Goal: Find specific page/section: Find specific page/section

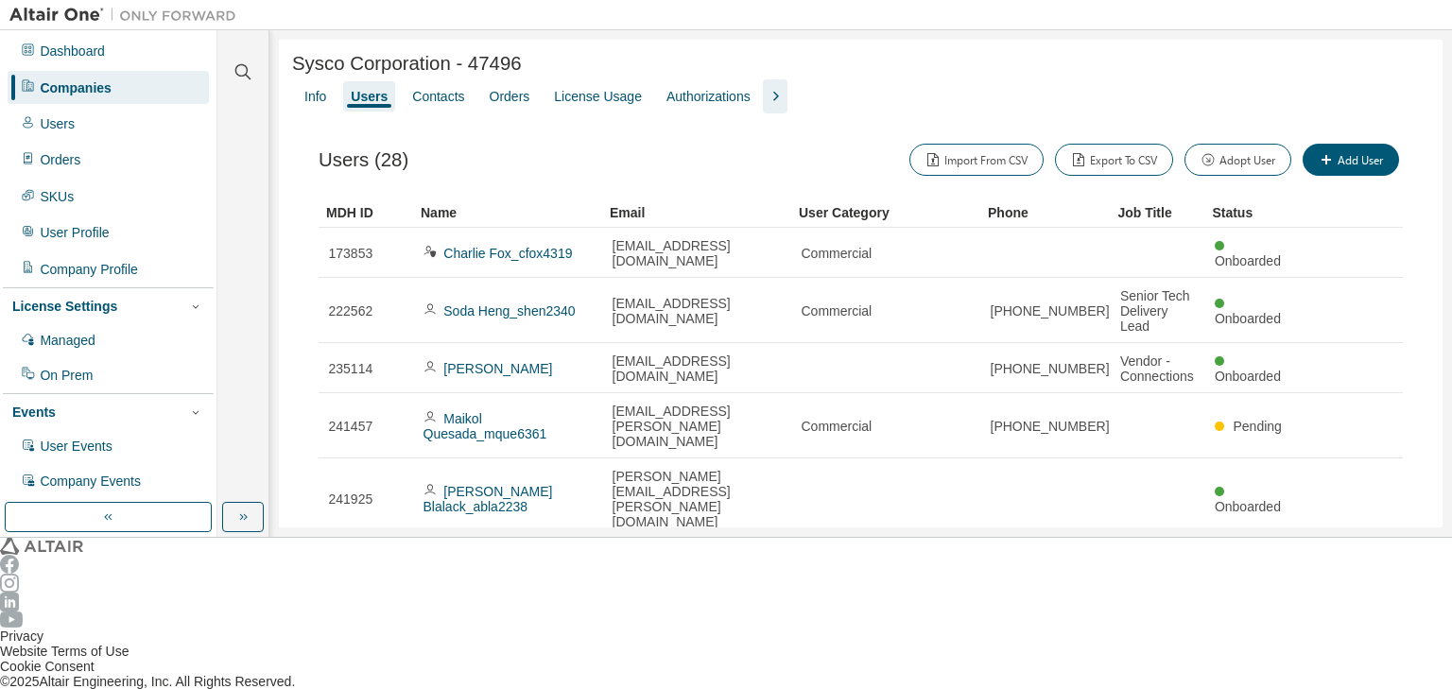
scroll to position [140, 0]
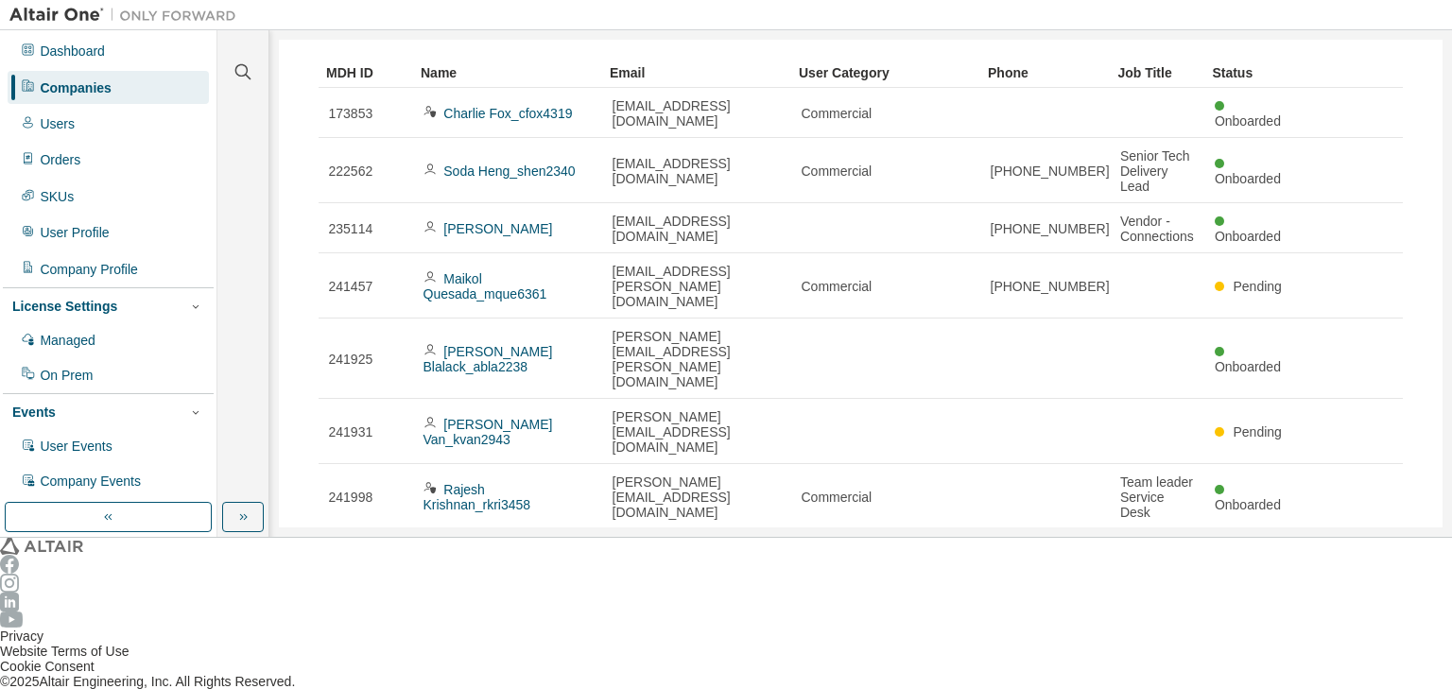
click at [80, 84] on div "Companies" at bounding box center [75, 87] width 71 height 15
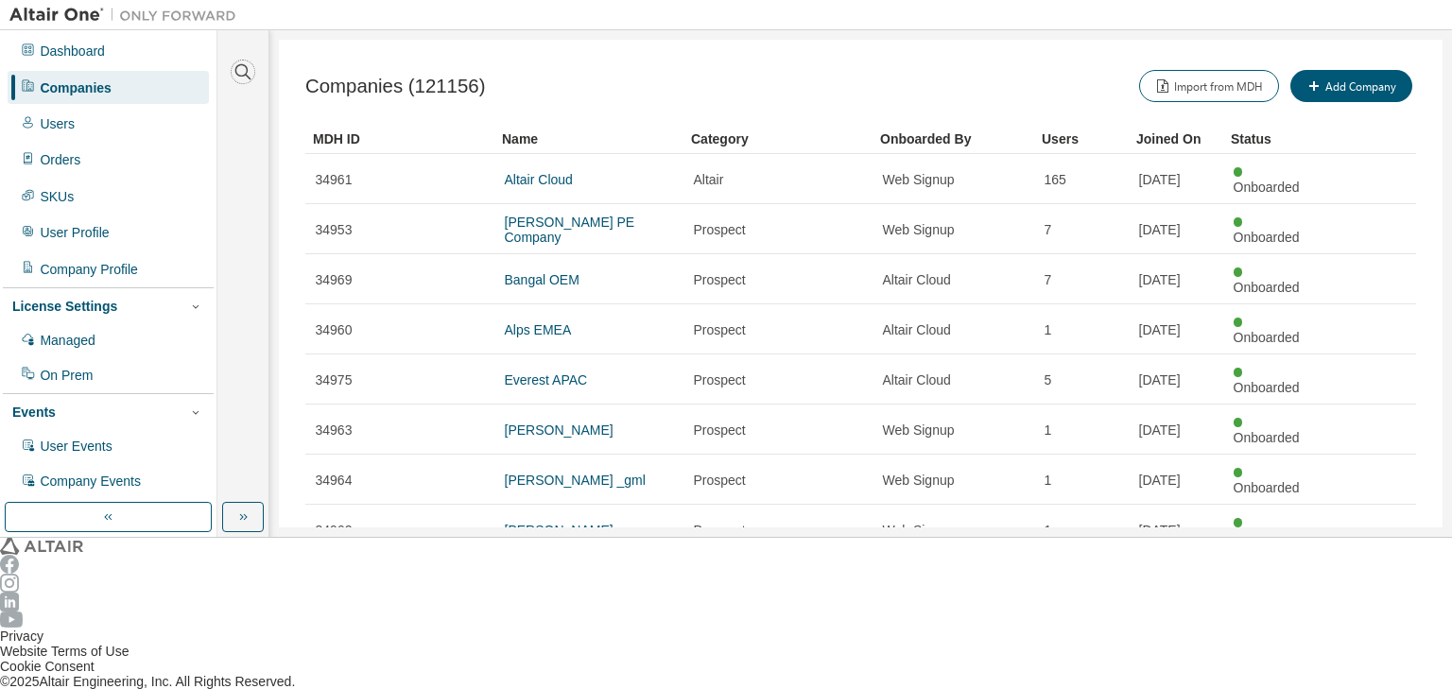
click at [241, 64] on icon "button" at bounding box center [243, 72] width 23 height 23
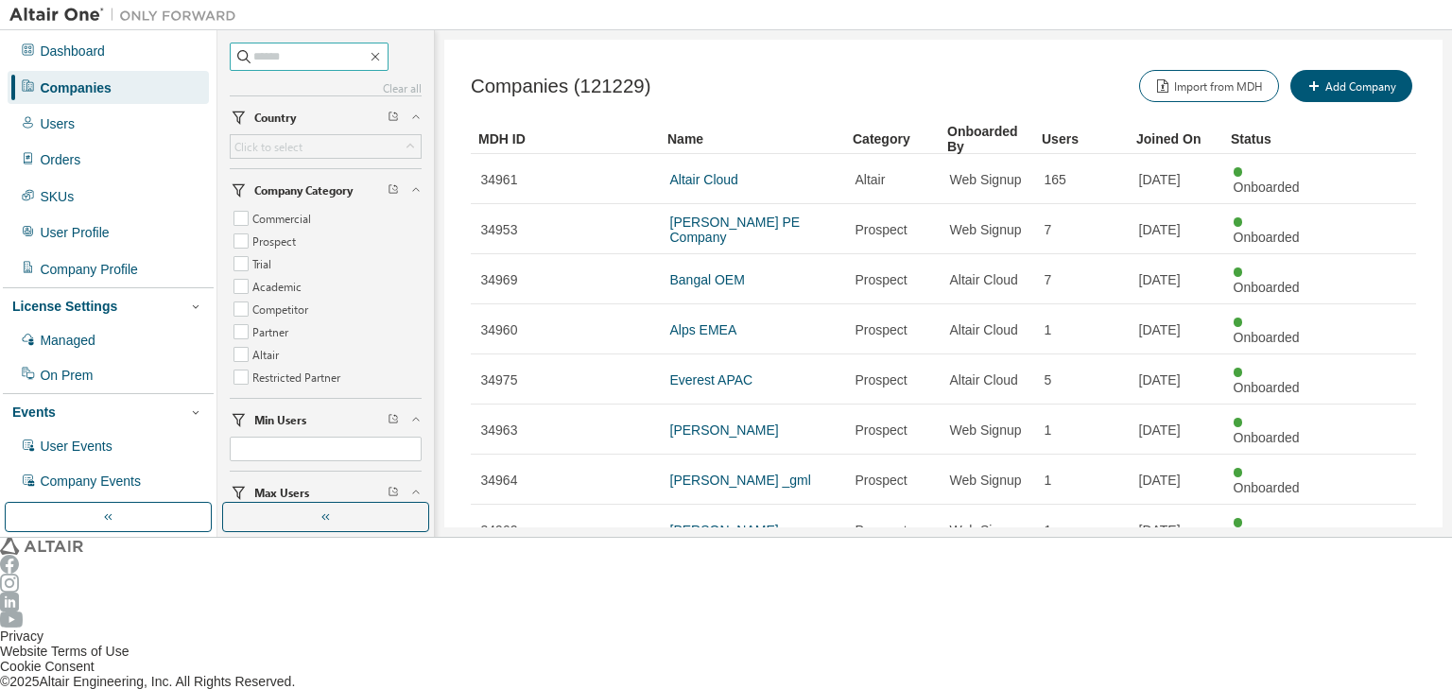
click at [268, 63] on input "text" at bounding box center [309, 56] width 113 height 19
type input "*"
type input "*****"
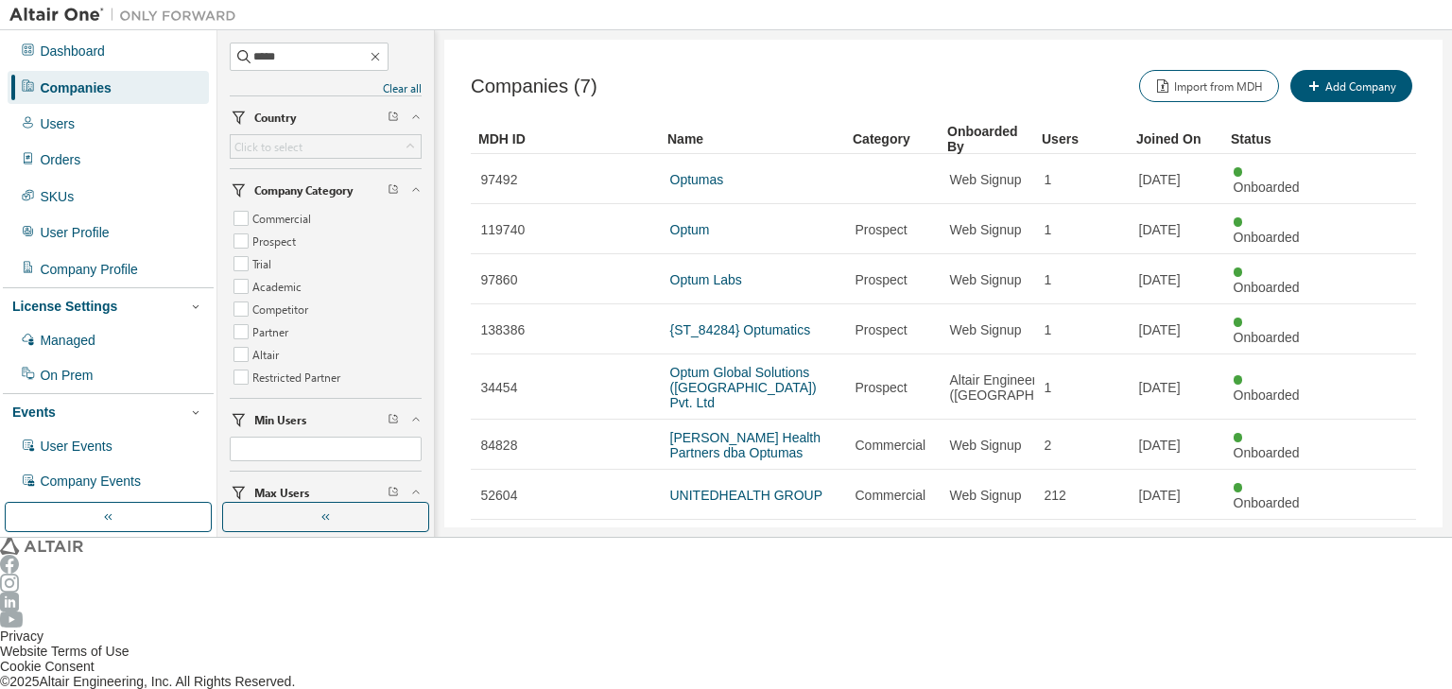
click at [700, 488] on link "UNITEDHEALTH GROUP" at bounding box center [746, 495] width 153 height 15
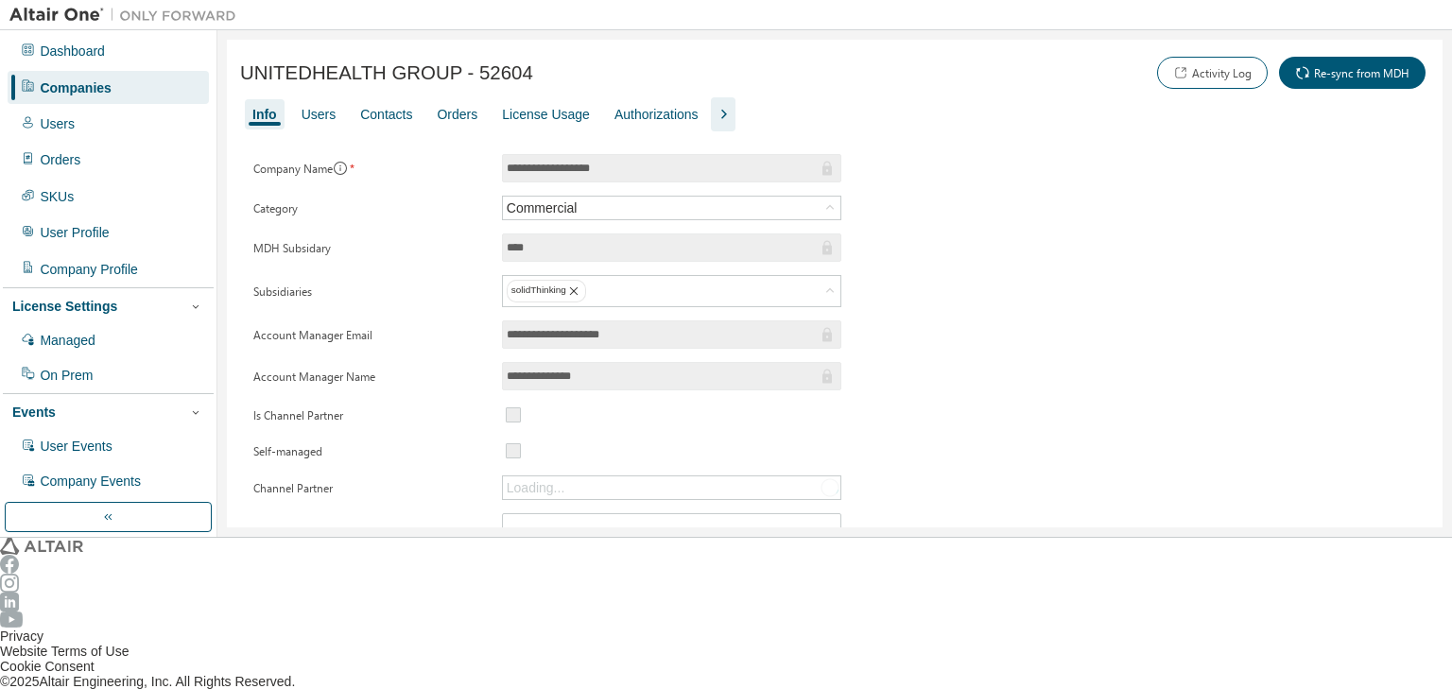
click at [533, 113] on div "License Usage" at bounding box center [546, 114] width 88 height 15
